Goal: Navigation & Orientation: Find specific page/section

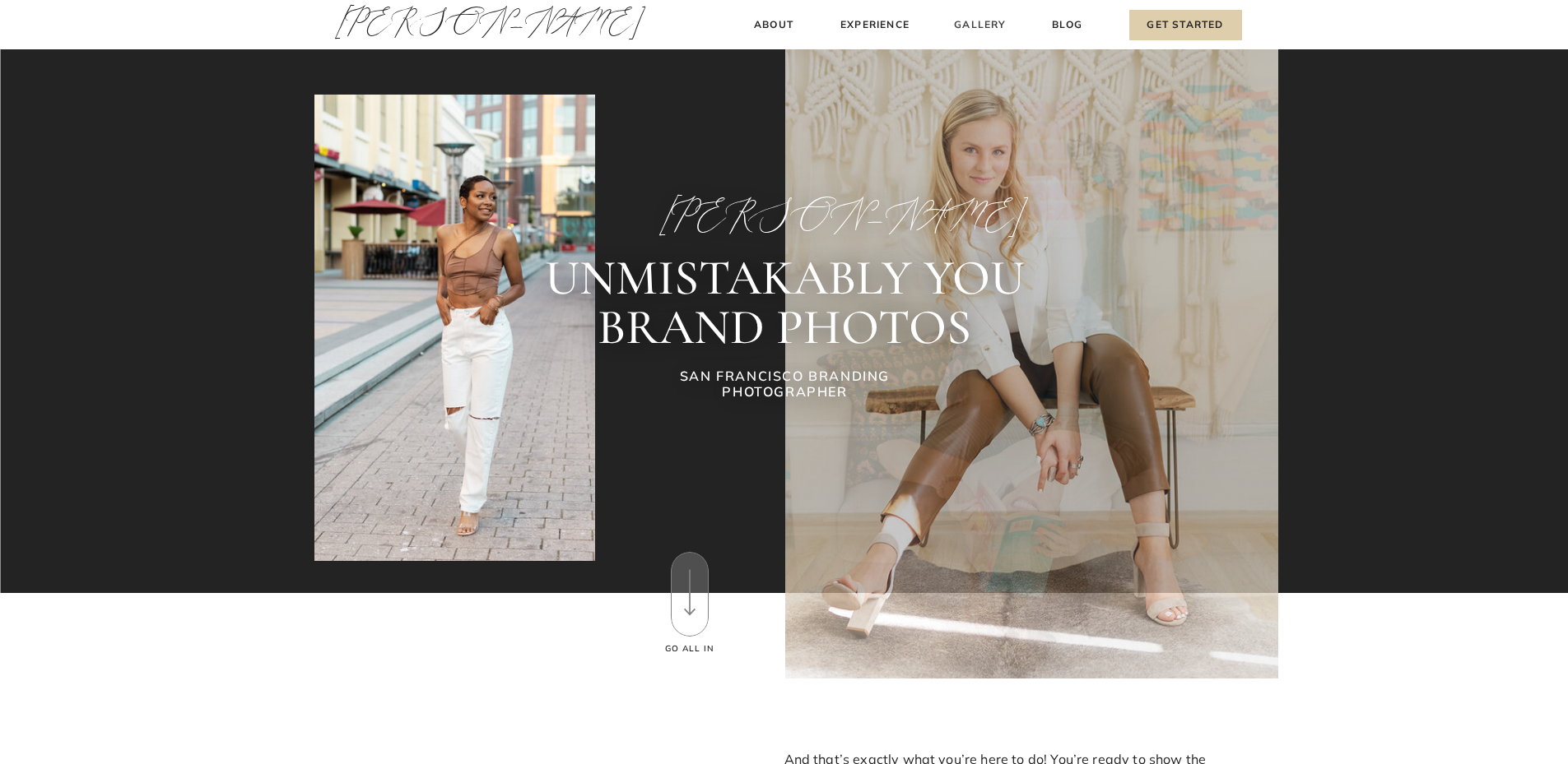
click at [973, 21] on h3 "Gallery" at bounding box center [981, 25] width 55 height 17
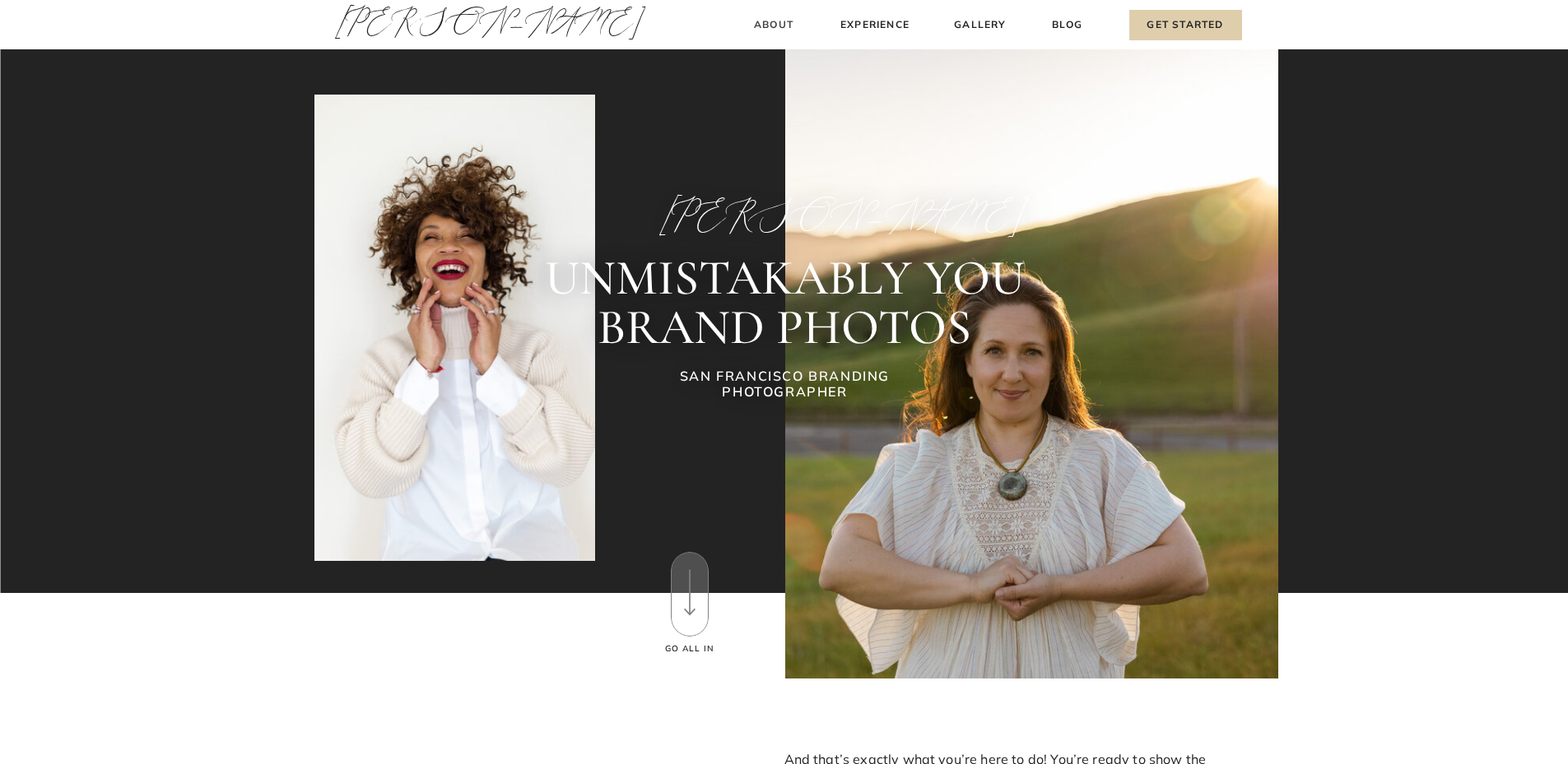
click at [778, 23] on h3 "About" at bounding box center [774, 25] width 48 height 17
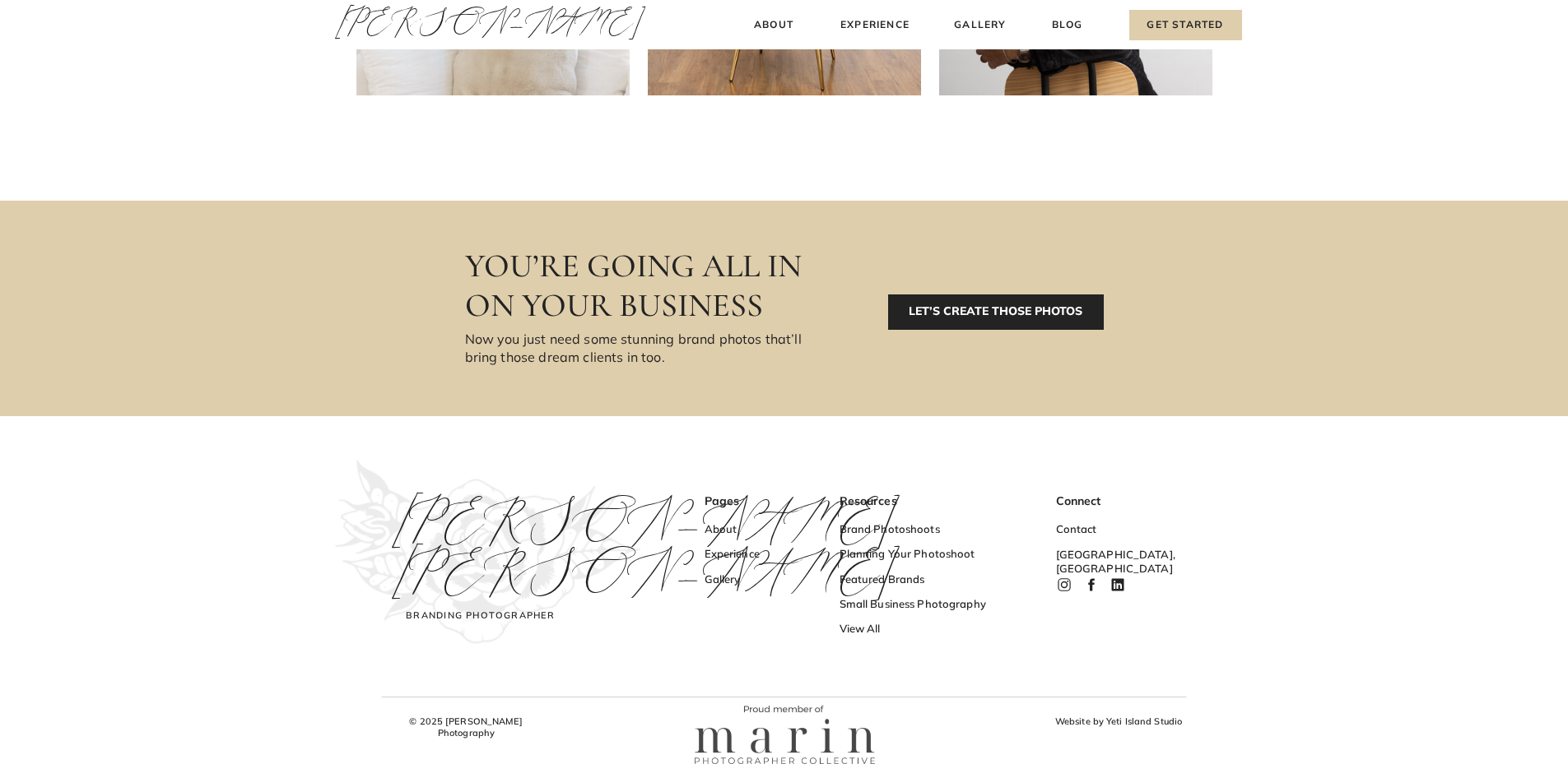
scroll to position [875, 0]
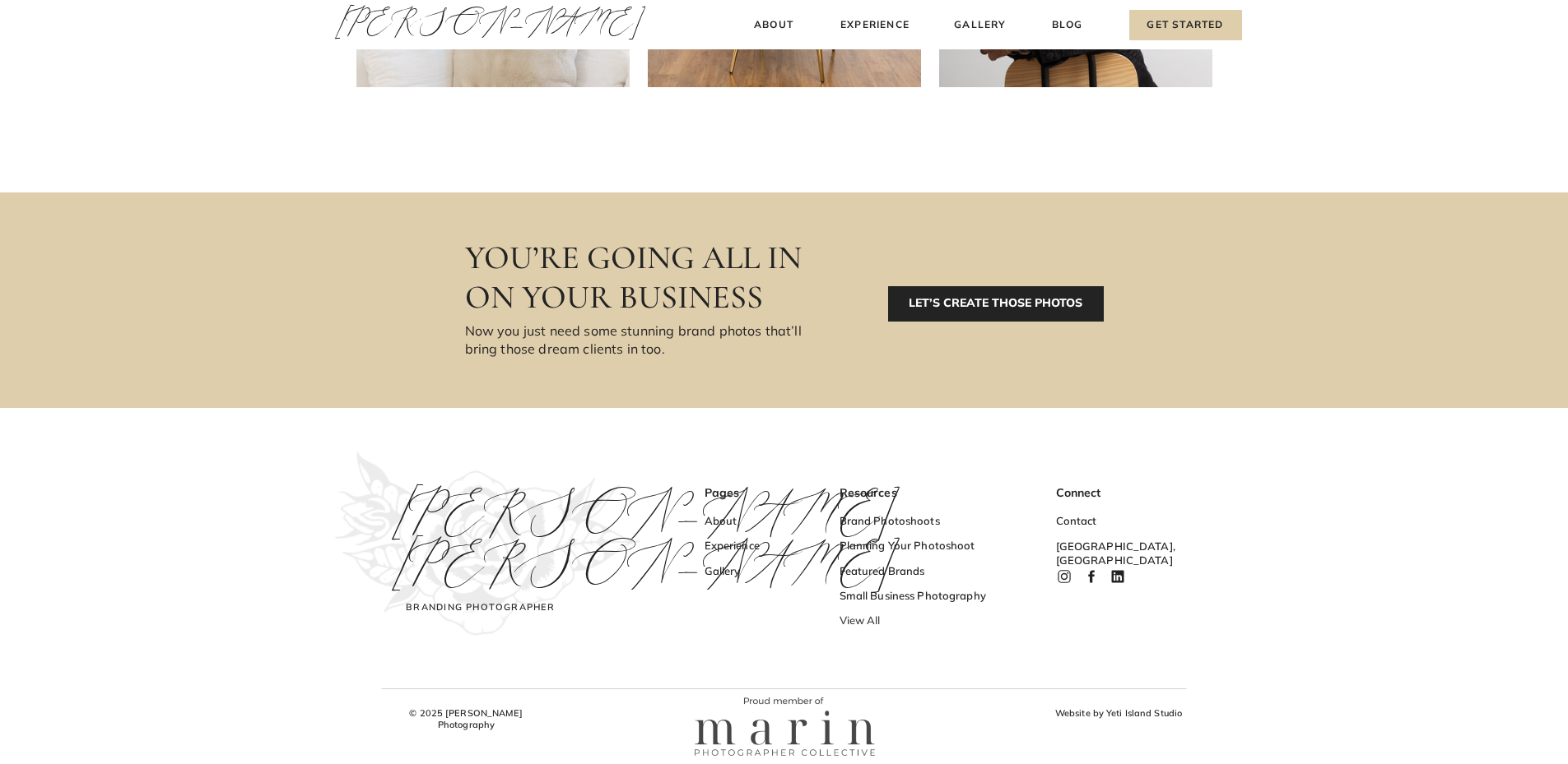
click at [868, 624] on h3 "View All" at bounding box center [919, 622] width 161 height 17
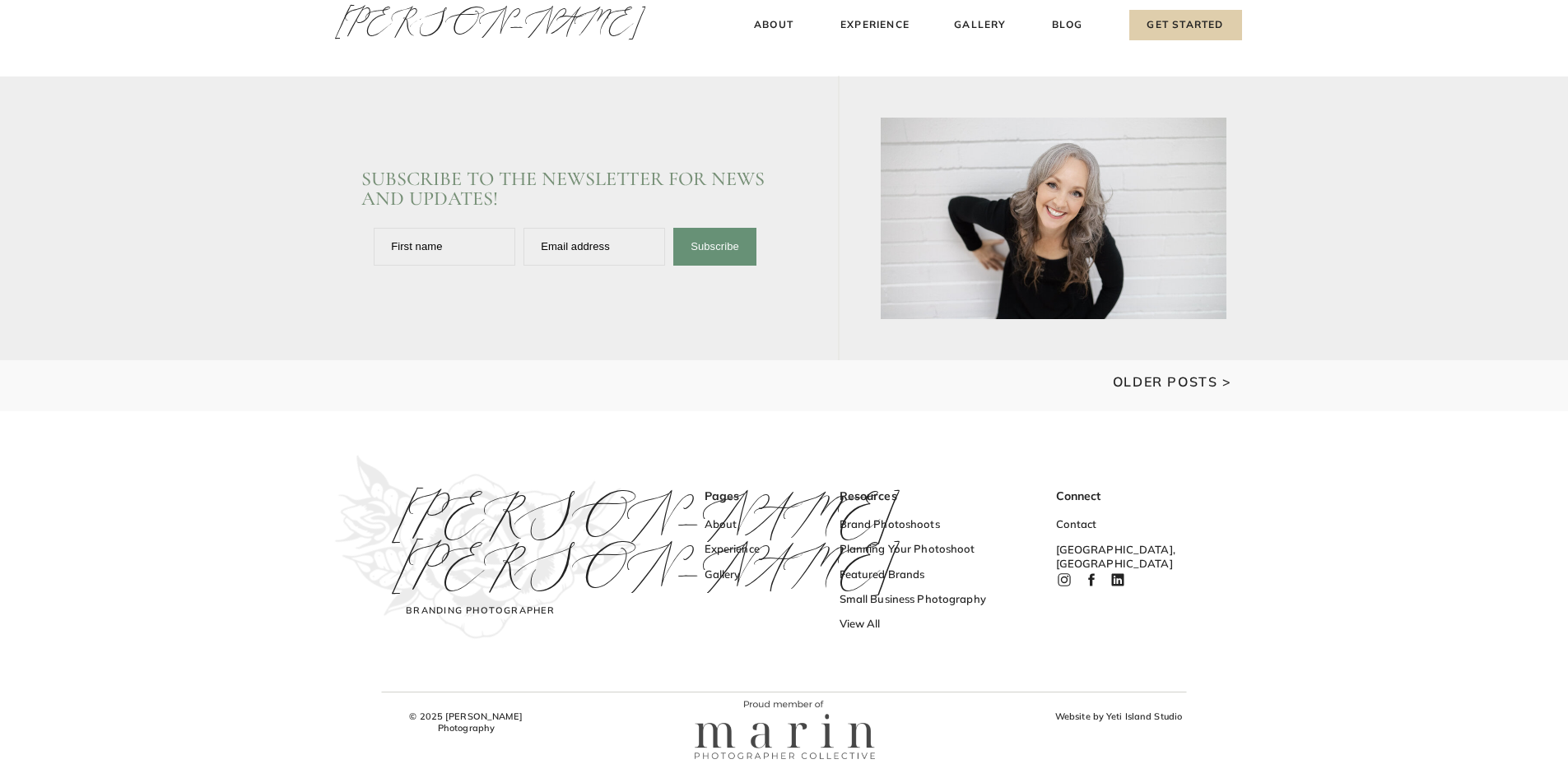
scroll to position [2344, 0]
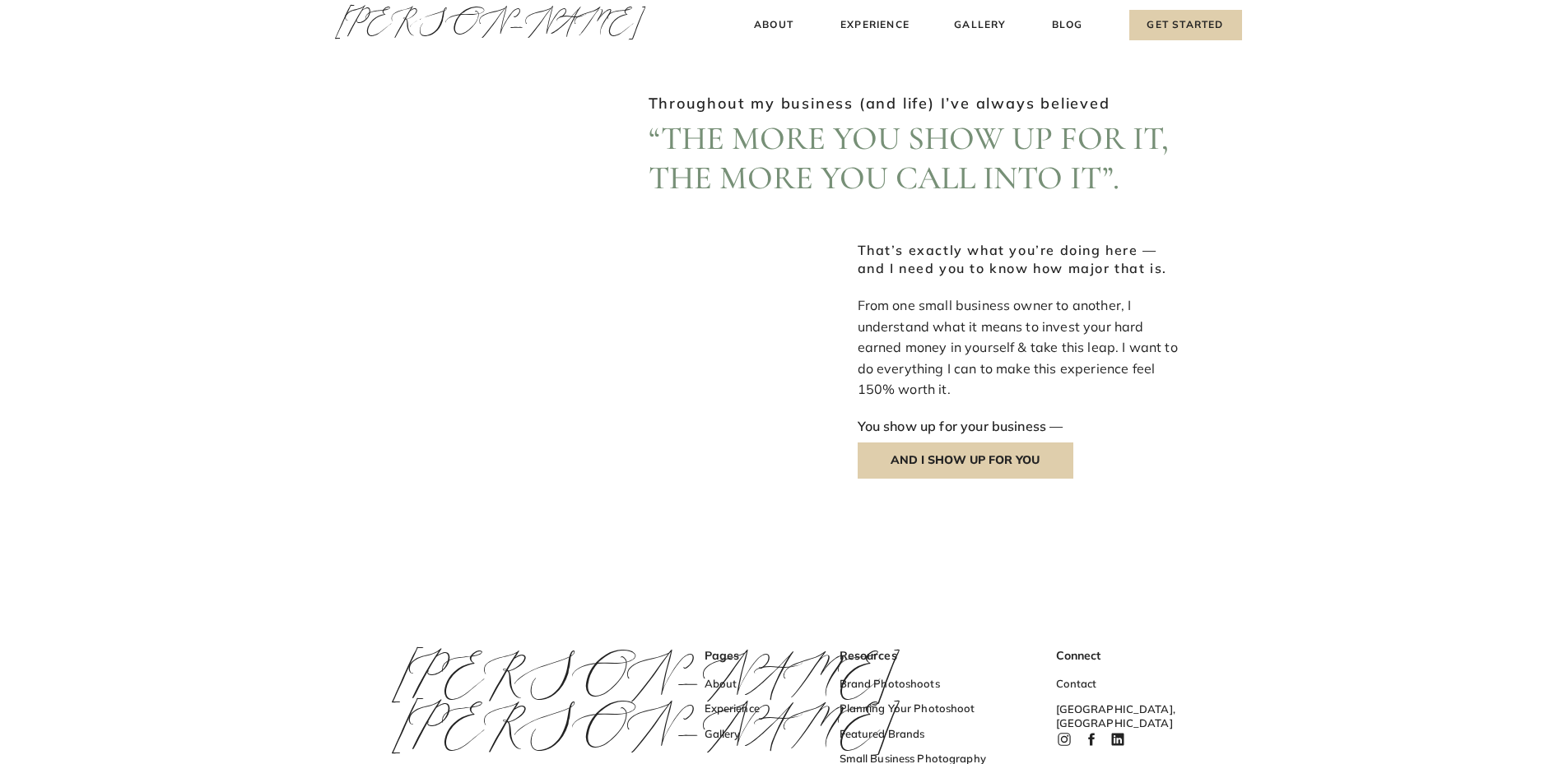
scroll to position [1728, 0]
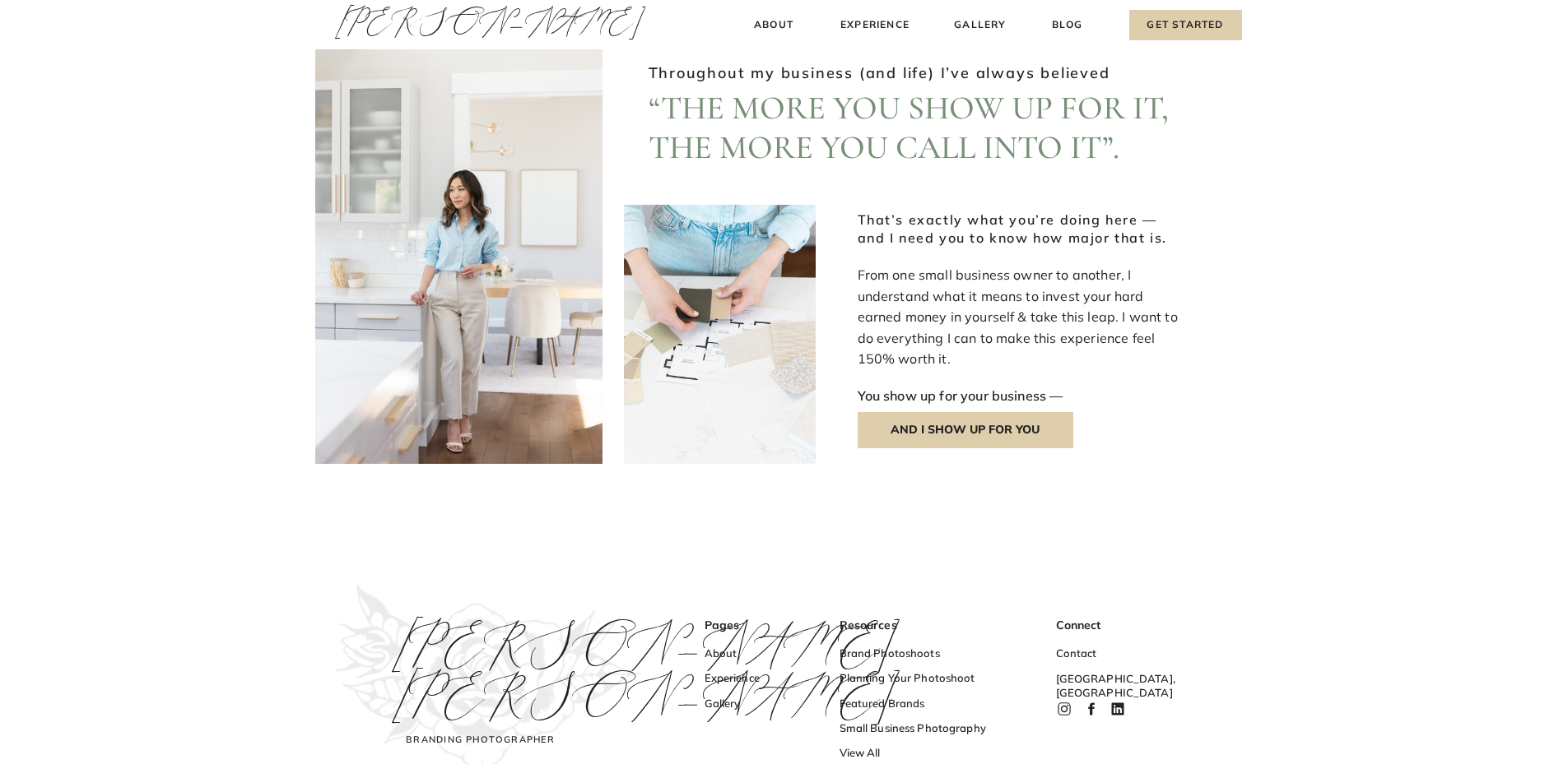
click at [962, 434] on p "AND I SHOW UP FOR YOU" at bounding box center [965, 431] width 215 height 37
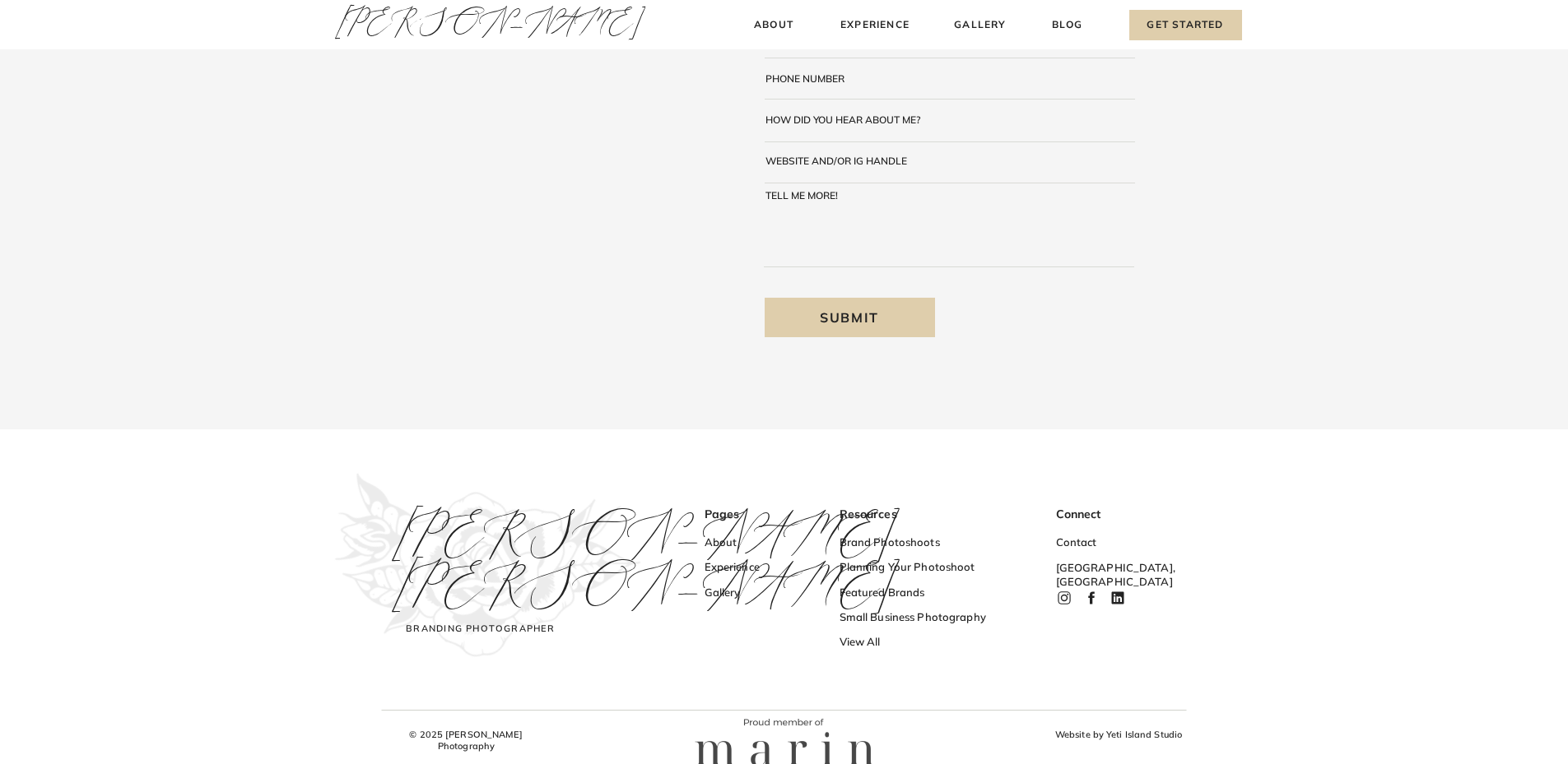
scroll to position [301, 0]
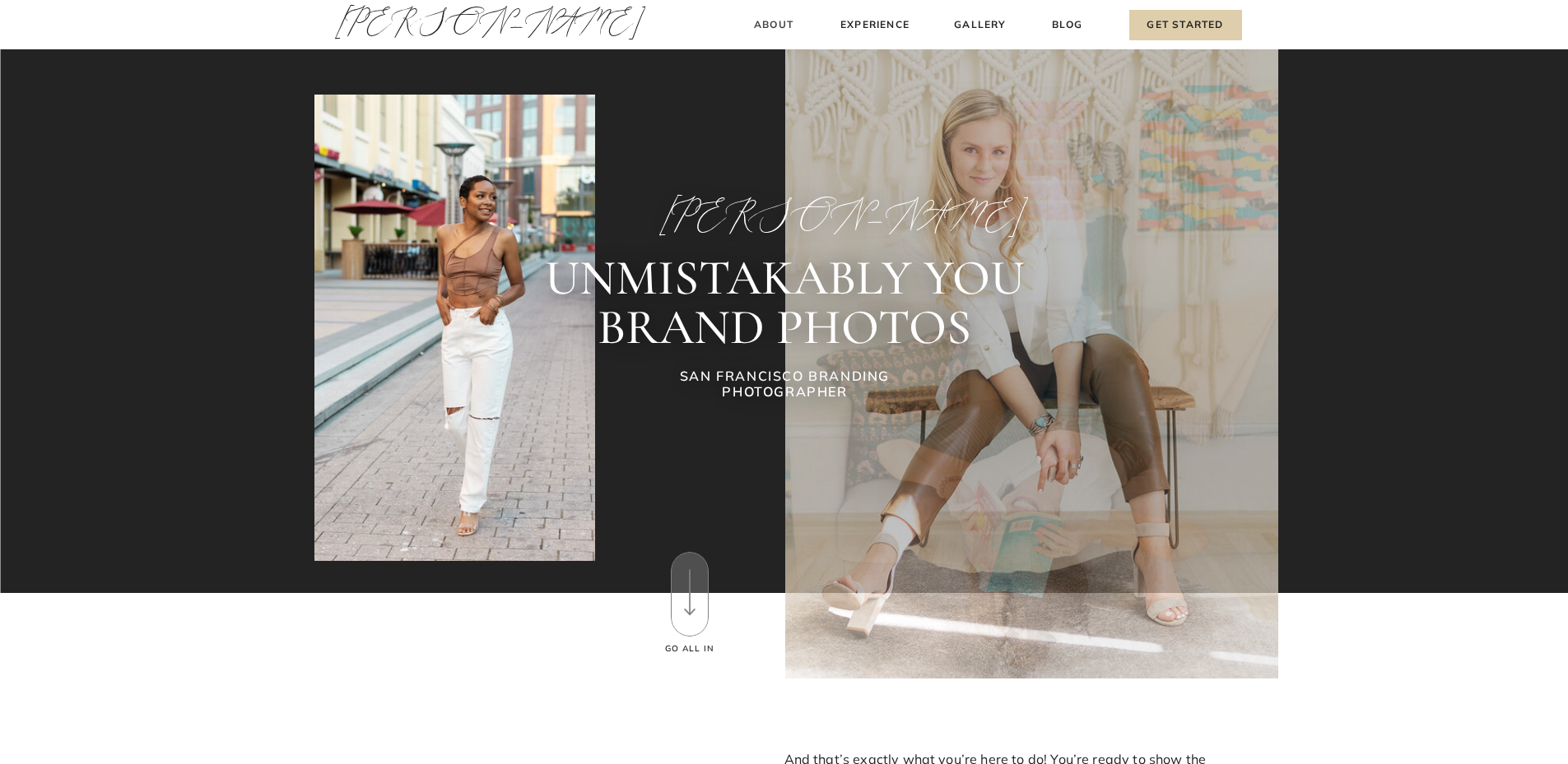
click at [767, 23] on h3 "About" at bounding box center [774, 25] width 48 height 17
